Goal: Information Seeking & Learning: Stay updated

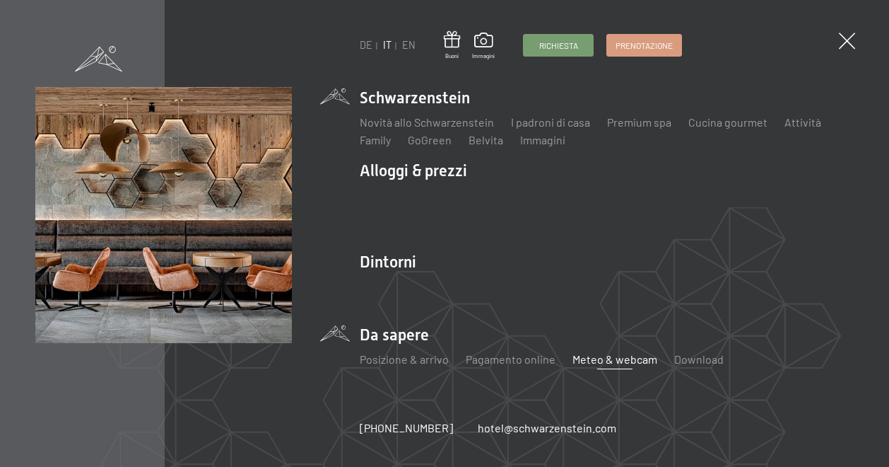
click at [583, 360] on link "Meteo & webcam" at bounding box center [615, 358] width 85 height 13
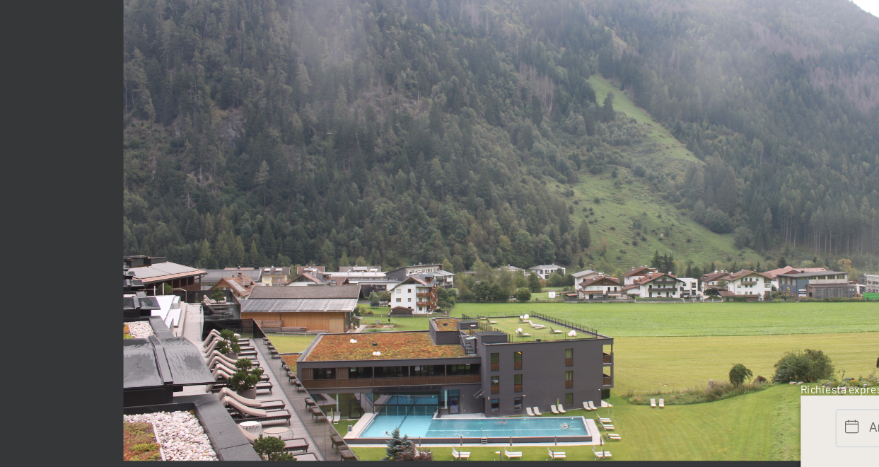
scroll to position [494, 0]
